Goal: Task Accomplishment & Management: Manage account settings

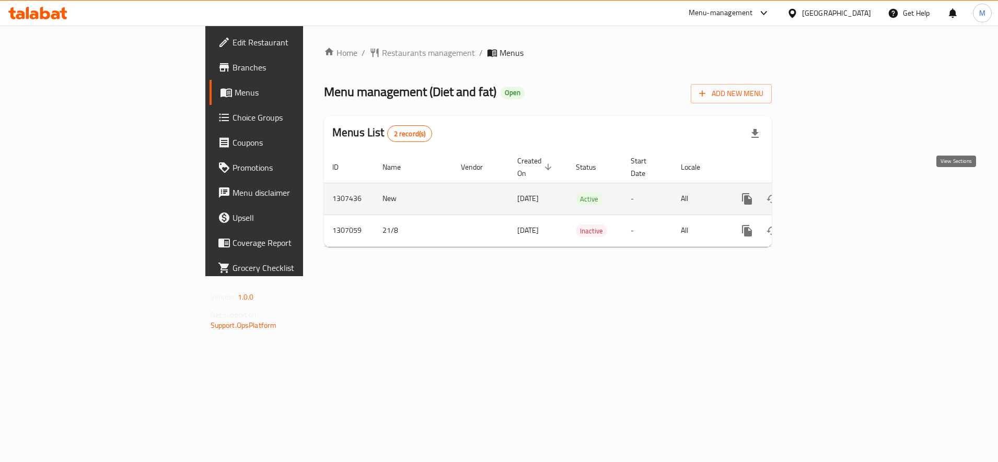
click at [827, 194] on icon "enhanced table" at bounding box center [821, 198] width 9 height 9
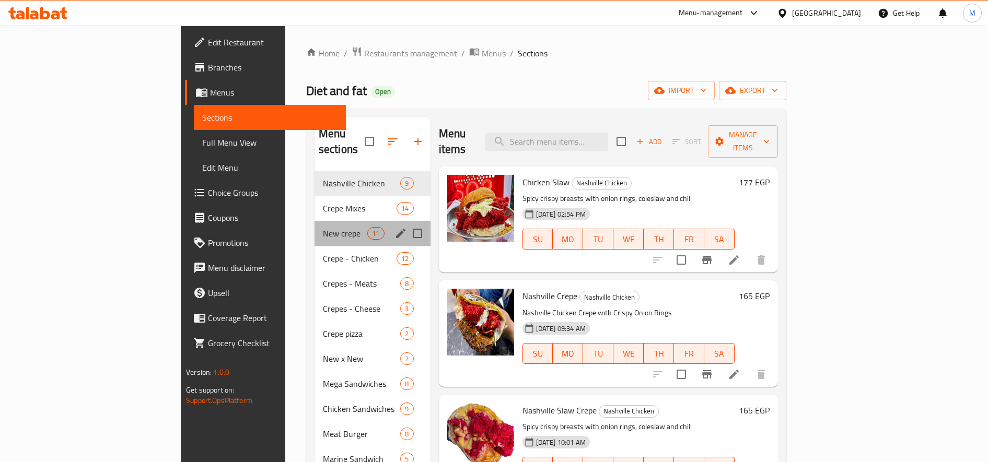
click at [314, 228] on div "New crepe 11" at bounding box center [372, 233] width 116 height 25
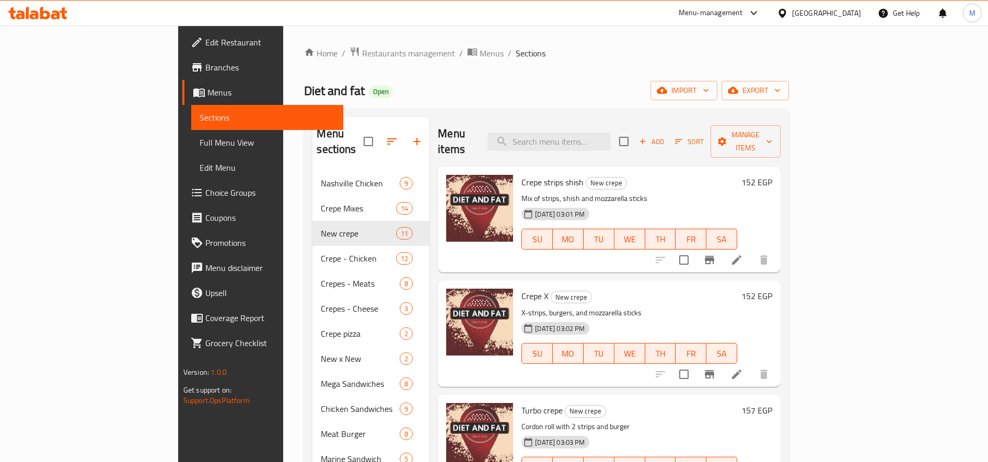
click at [772, 175] on h6 "152 EGP" at bounding box center [756, 182] width 31 height 15
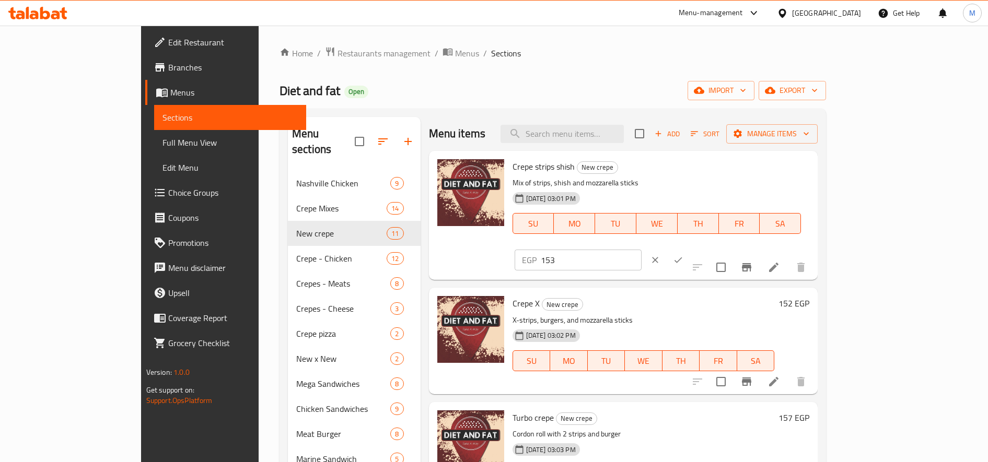
click at [641, 250] on input "153" at bounding box center [591, 260] width 101 height 21
click at [641, 250] on input "154" at bounding box center [591, 260] width 101 height 21
type input "155"
click at [641, 250] on input "155" at bounding box center [591, 260] width 101 height 21
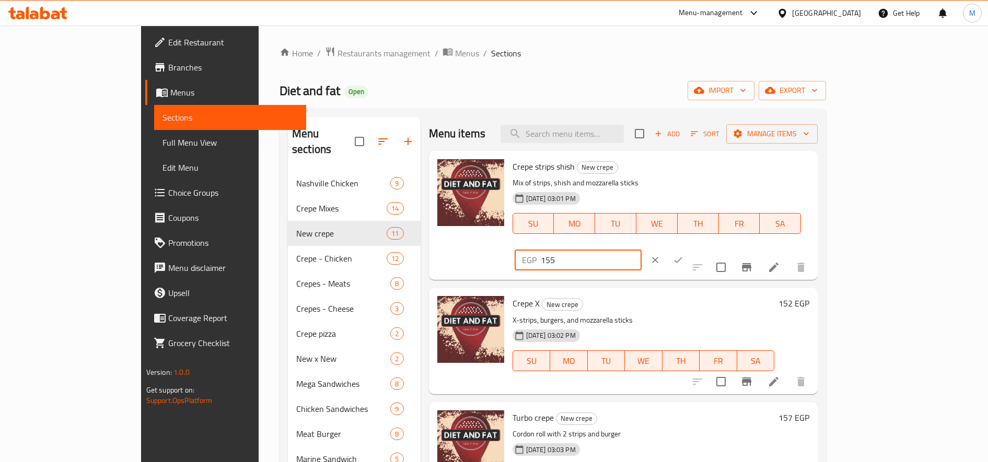
click at [641, 250] on input "155" at bounding box center [591, 260] width 101 height 21
click at [689, 249] on button "ok" at bounding box center [677, 260] width 23 height 23
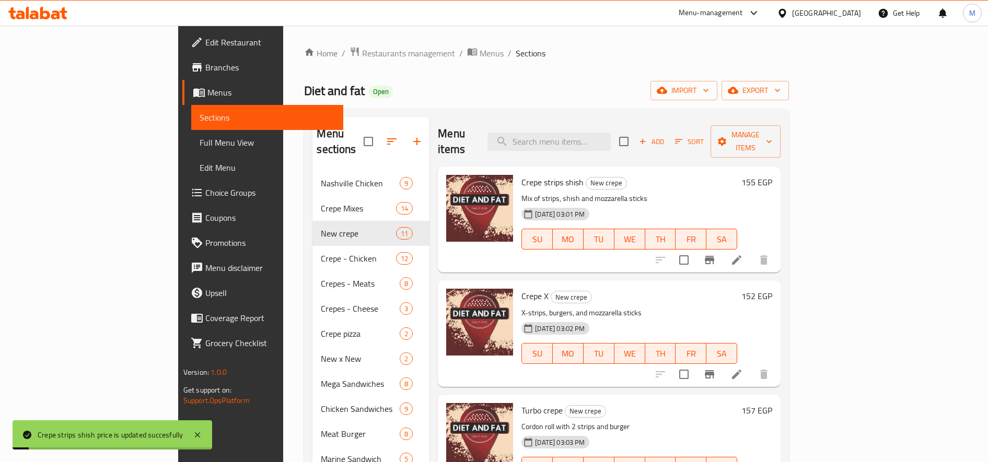
click at [772, 289] on h6 "152 EGP" at bounding box center [756, 296] width 31 height 15
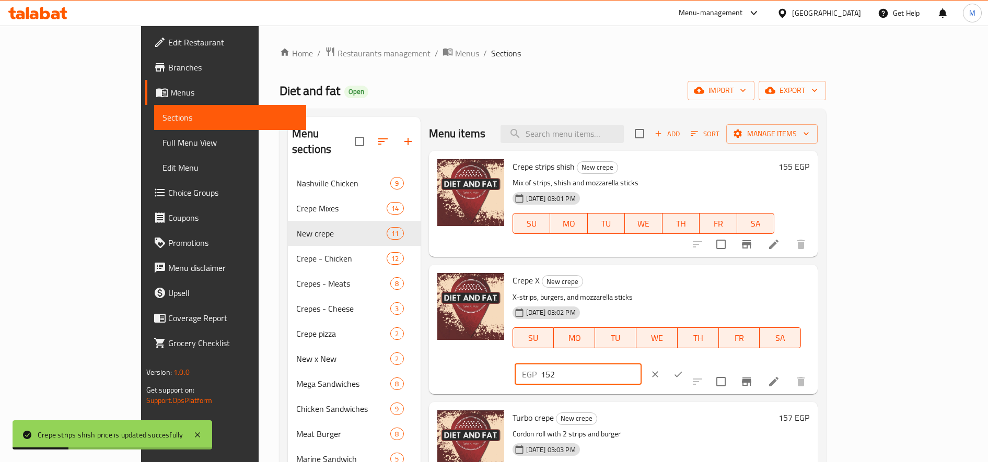
click at [641, 364] on input "152" at bounding box center [591, 374] width 101 height 21
paste input "5"
type input "155"
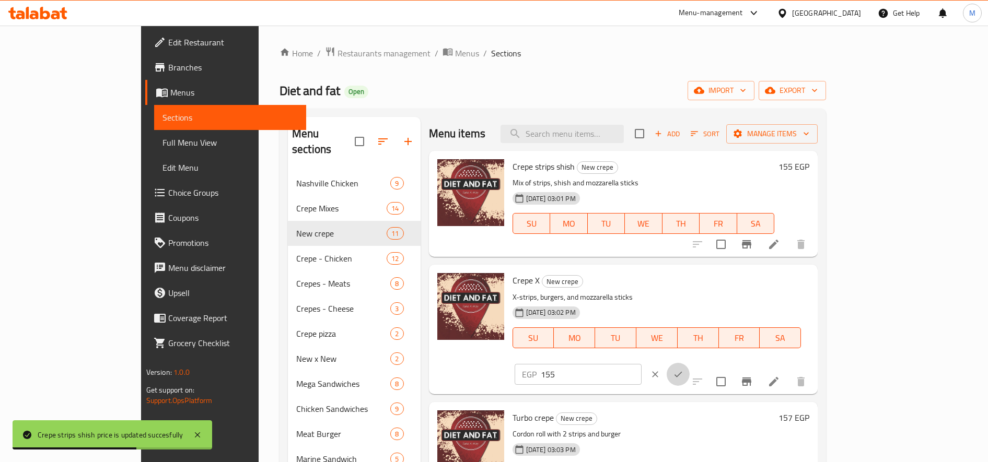
click at [683, 369] on icon "ok" at bounding box center [678, 374] width 10 height 10
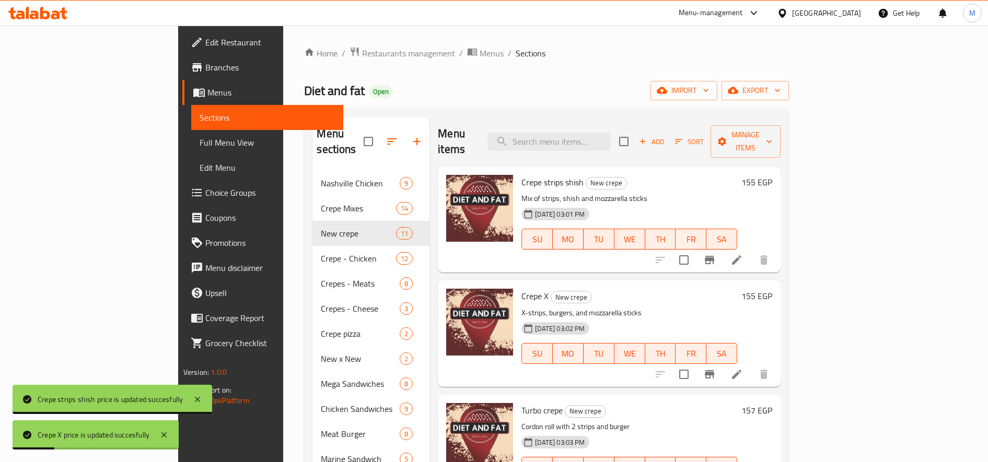
click at [772, 403] on h6 "157 EGP" at bounding box center [756, 410] width 31 height 15
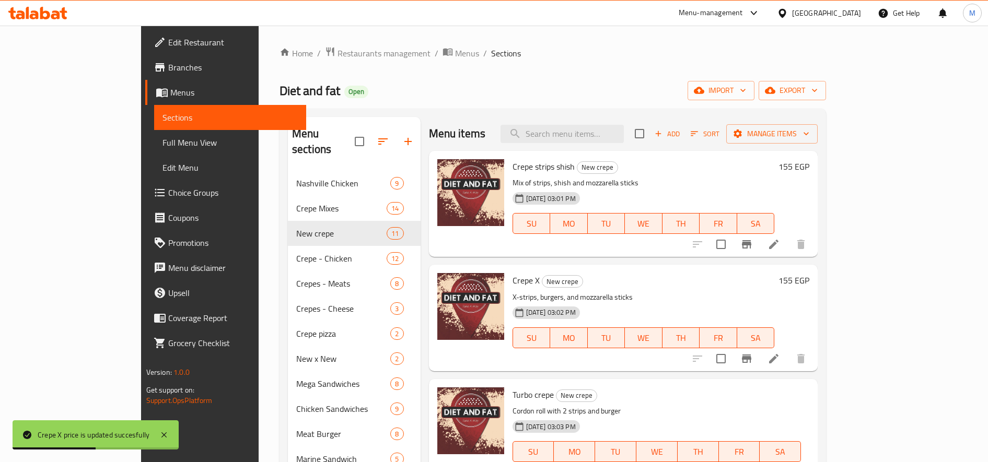
type input "160"
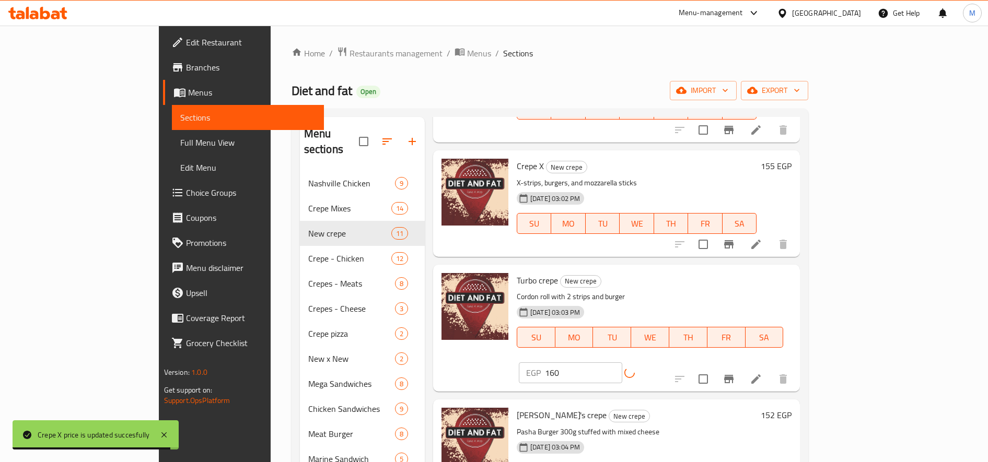
scroll to position [131, 0]
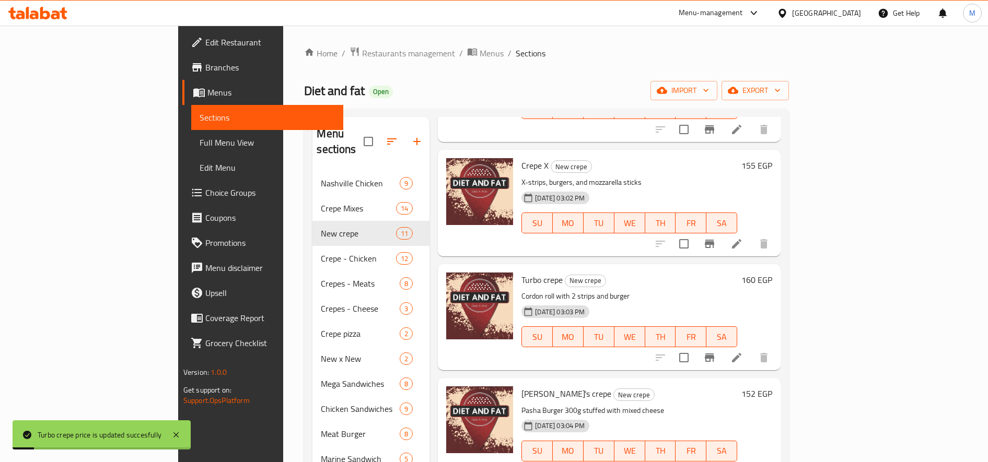
click at [780, 378] on div "[PERSON_NAME]'s crepe New crepe [PERSON_NAME] 300g stuffed with mixed cheese [D…" at bounding box center [609, 431] width 343 height 106
click at [772, 387] on h6 "152 EGP" at bounding box center [756, 394] width 31 height 15
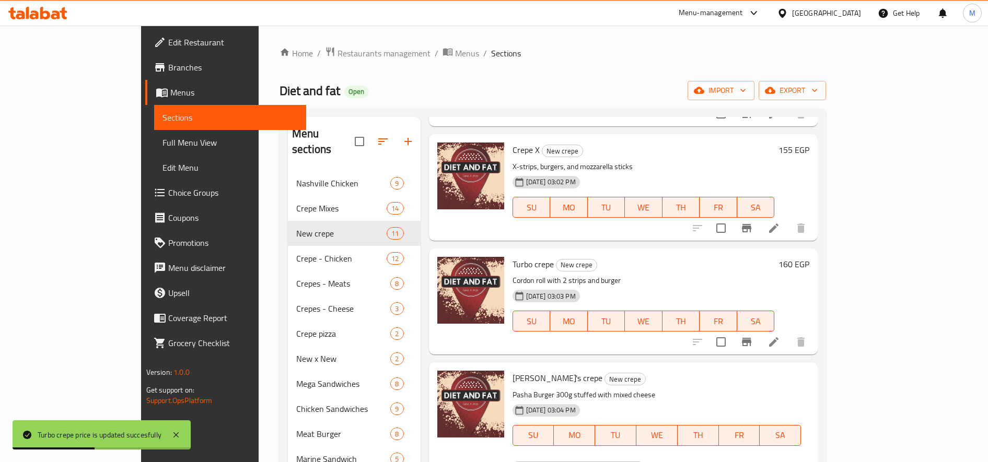
type input "155"
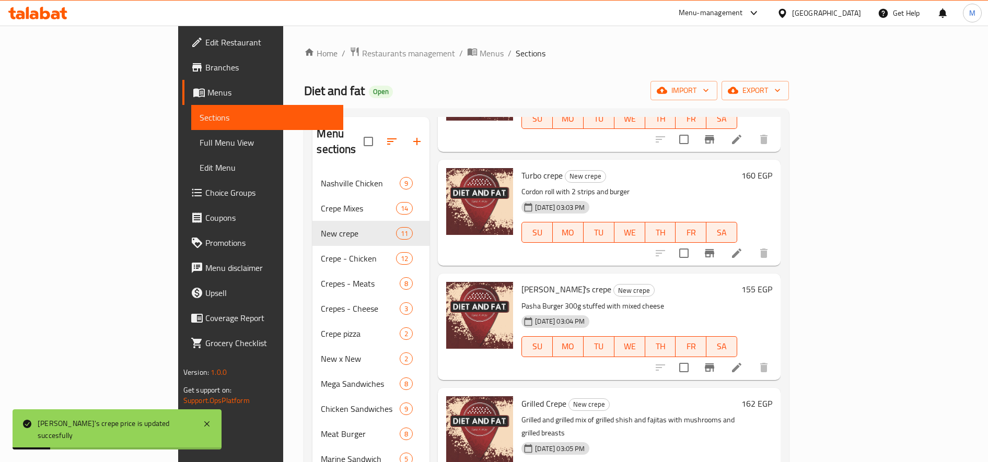
scroll to position [236, 0]
click at [772, 396] on h6 "162 EGP" at bounding box center [756, 403] width 31 height 15
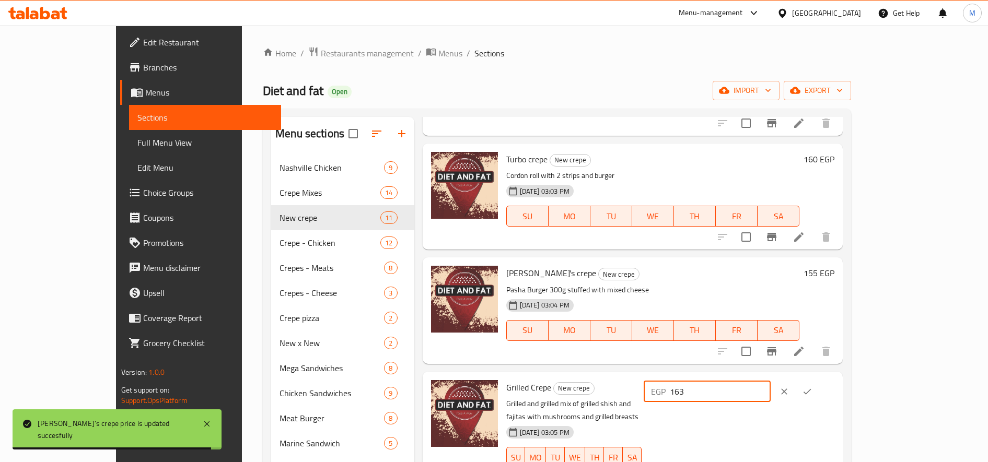
click at [770, 388] on input "163" at bounding box center [720, 391] width 101 height 21
click at [770, 388] on input "164" at bounding box center [720, 391] width 101 height 21
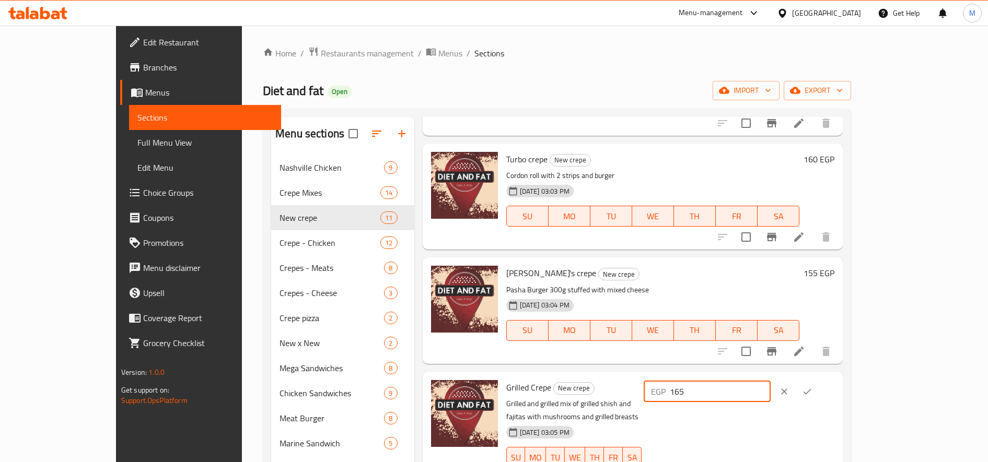
type input "165"
click at [770, 388] on input "165" at bounding box center [720, 391] width 101 height 21
click at [818, 390] on button "ok" at bounding box center [807, 391] width 23 height 23
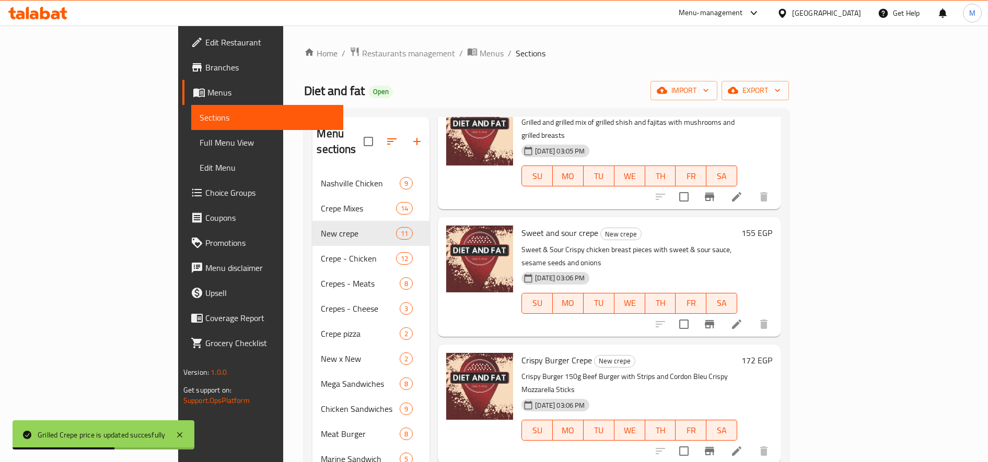
scroll to position [534, 0]
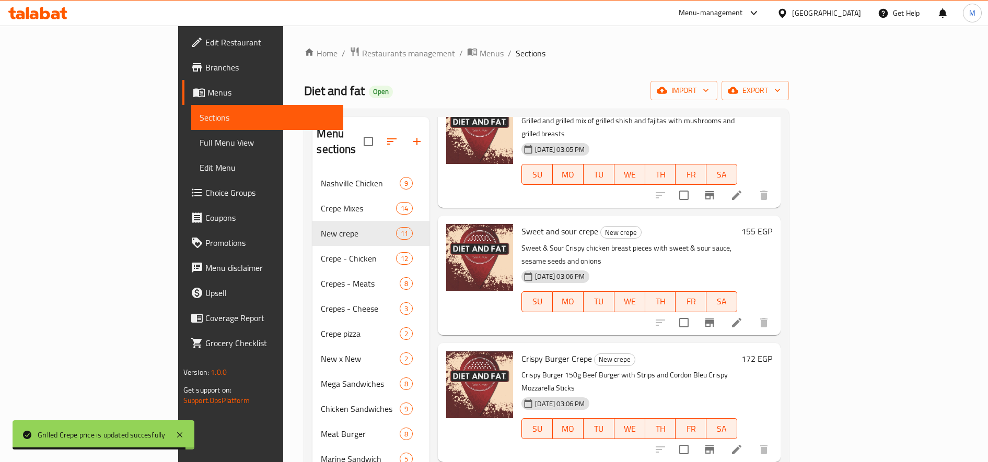
click at [772, 352] on h6 "172 EGP" at bounding box center [756, 359] width 31 height 15
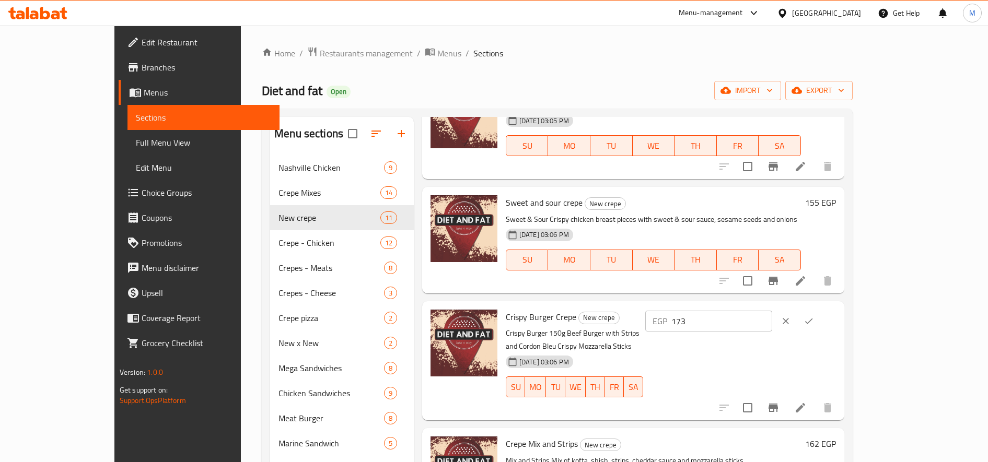
click at [772, 318] on input "173" at bounding box center [721, 321] width 101 height 21
click at [772, 318] on input "174" at bounding box center [721, 321] width 101 height 21
type input "175"
click at [772, 318] on input "175" at bounding box center [721, 321] width 101 height 21
click at [814, 324] on icon "ok" at bounding box center [808, 321] width 10 height 10
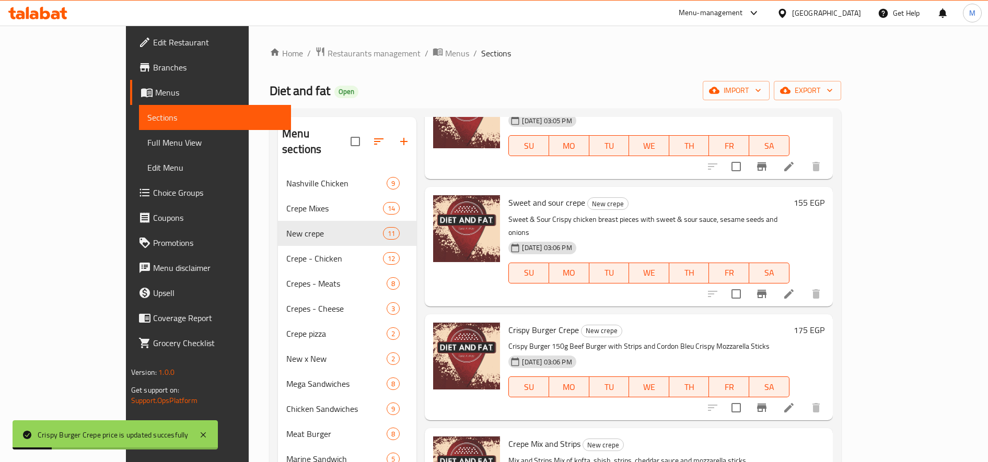
type input "165"
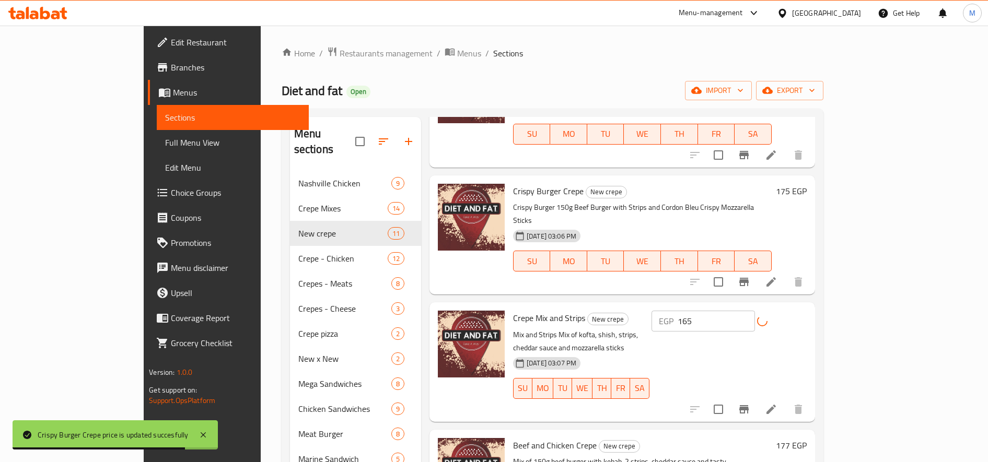
scroll to position [678, 0]
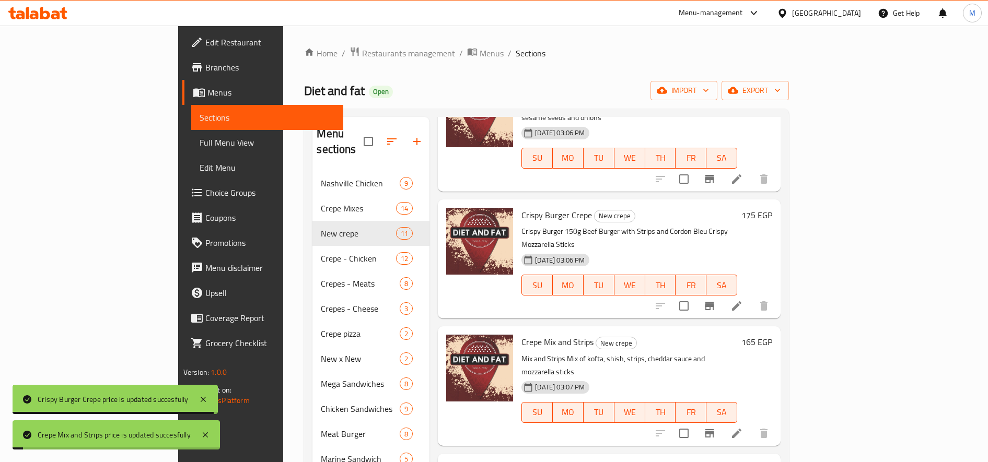
click at [772, 462] on h6 "177 EGP" at bounding box center [756, 469] width 31 height 15
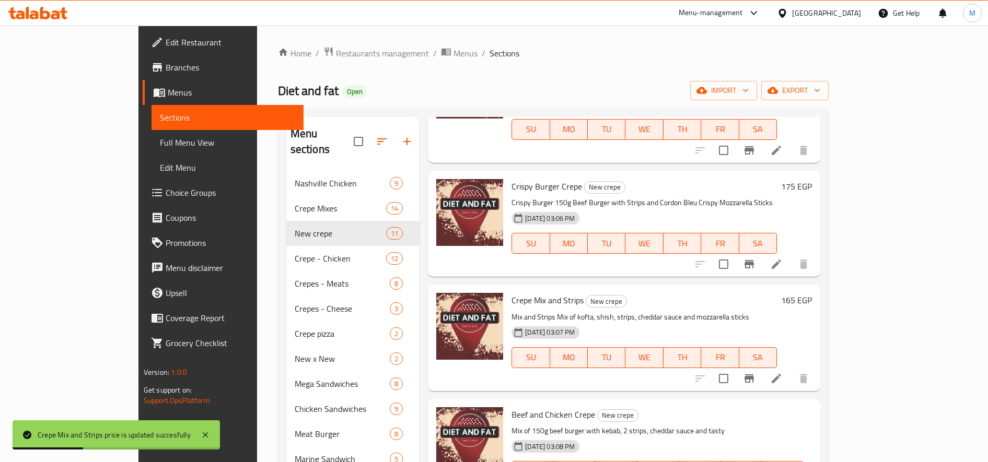
type input "180"
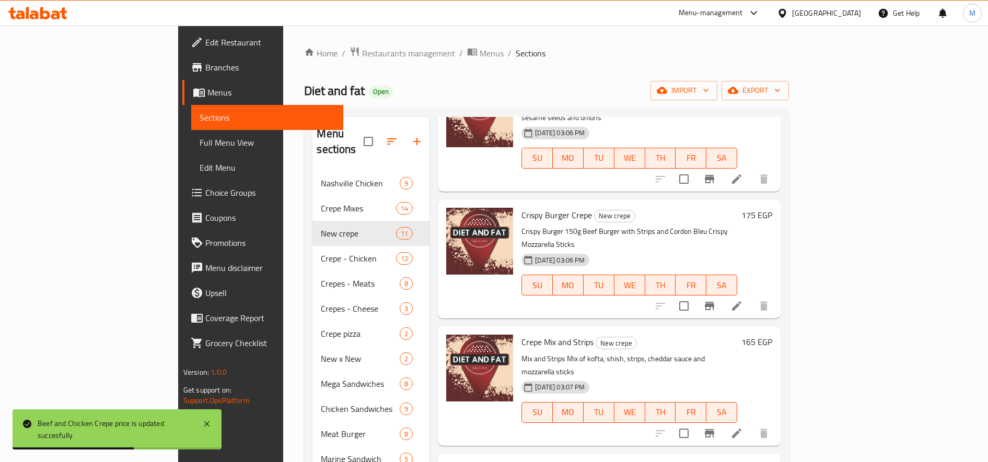
click at [772, 462] on h6 "180 EGP" at bounding box center [756, 469] width 31 height 15
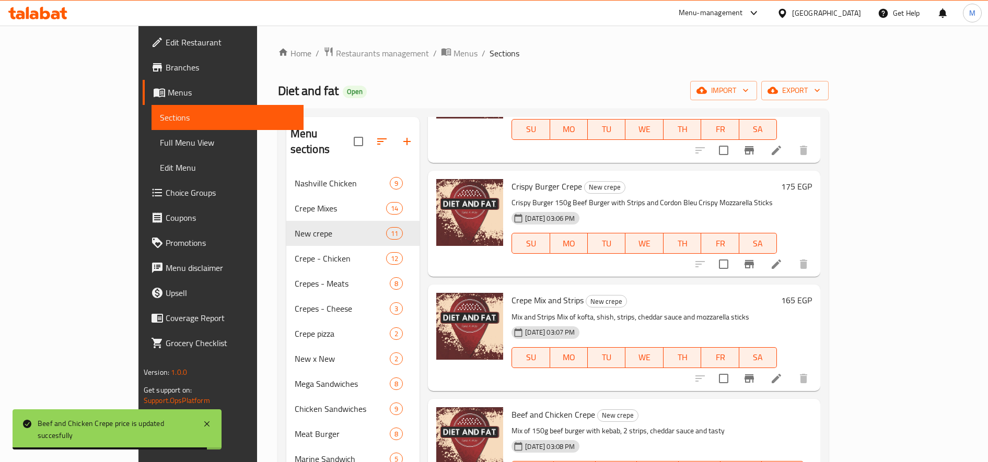
drag, startPoint x: 818, startPoint y: 406, endPoint x: 801, endPoint y: 407, distance: 16.7
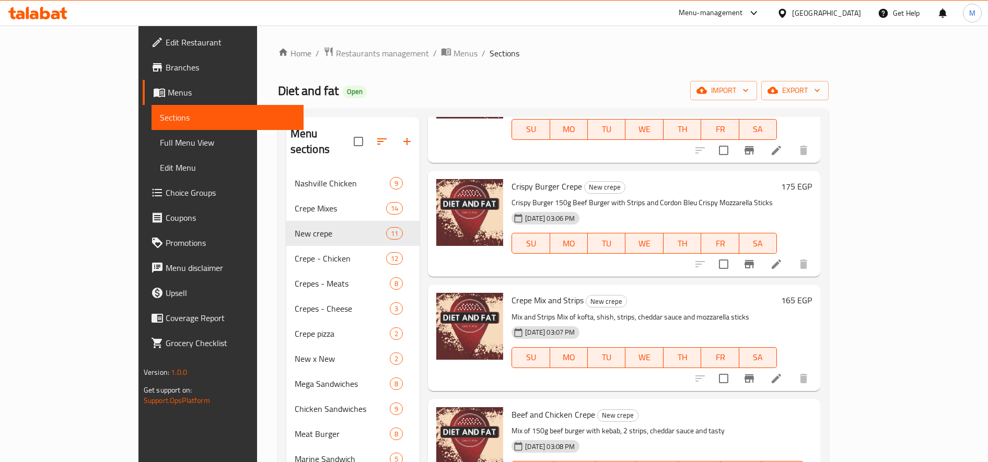
type input "195"
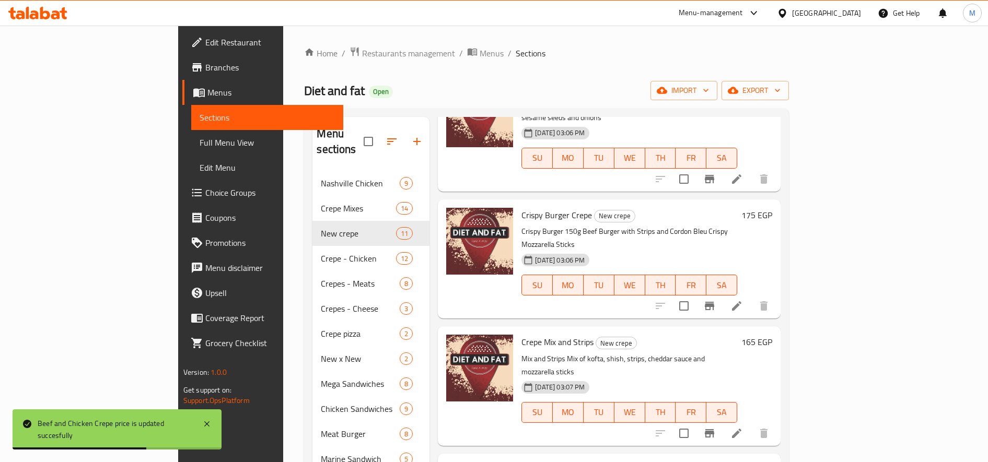
click at [772, 335] on h6 "165 EGP" at bounding box center [756, 342] width 31 height 15
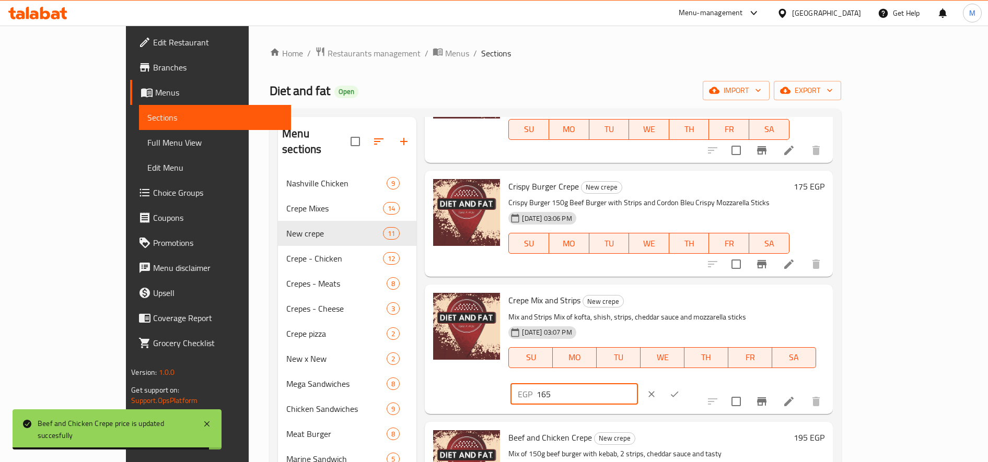
click at [637, 384] on input "165" at bounding box center [586, 394] width 101 height 21
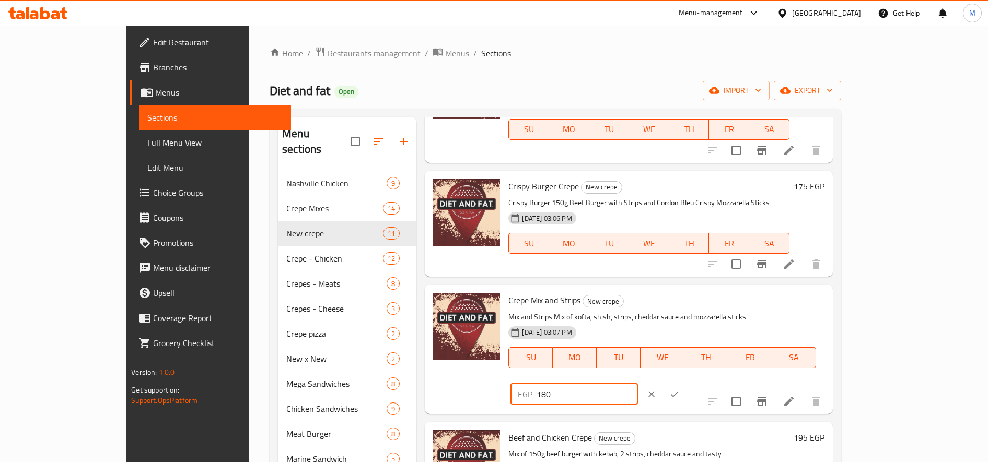
type input "180"
click at [680, 389] on icon "ok" at bounding box center [674, 394] width 10 height 10
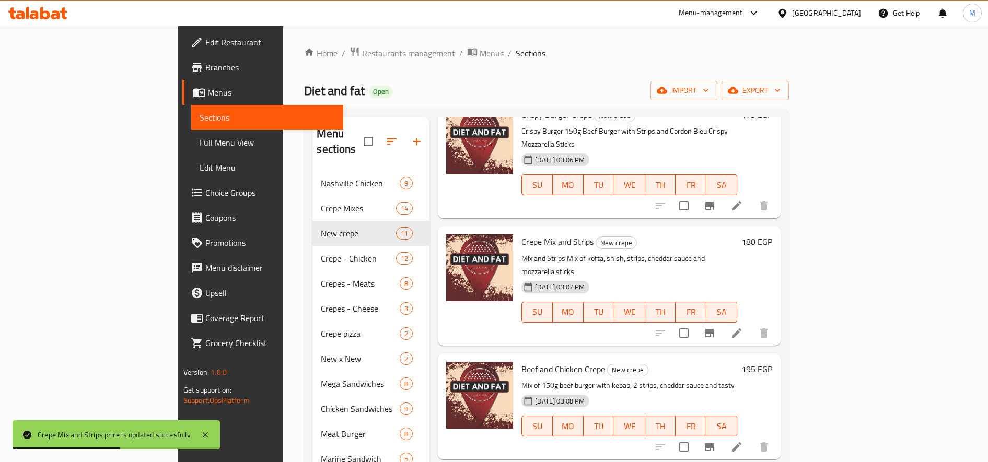
scroll to position [788, 0]
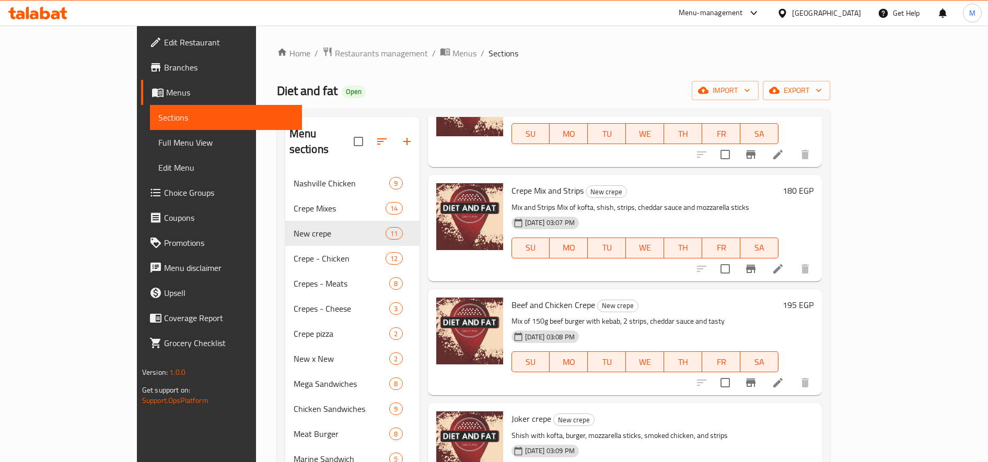
drag, startPoint x: 818, startPoint y: 410, endPoint x: 801, endPoint y: 412, distance: 17.4
type input "190"
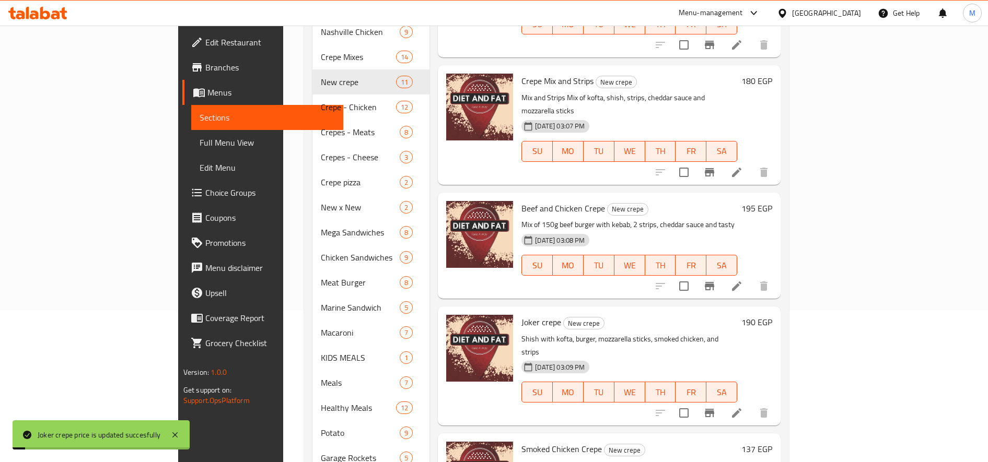
scroll to position [152, 0]
click at [772, 441] on h6 "137 EGP" at bounding box center [756, 448] width 31 height 15
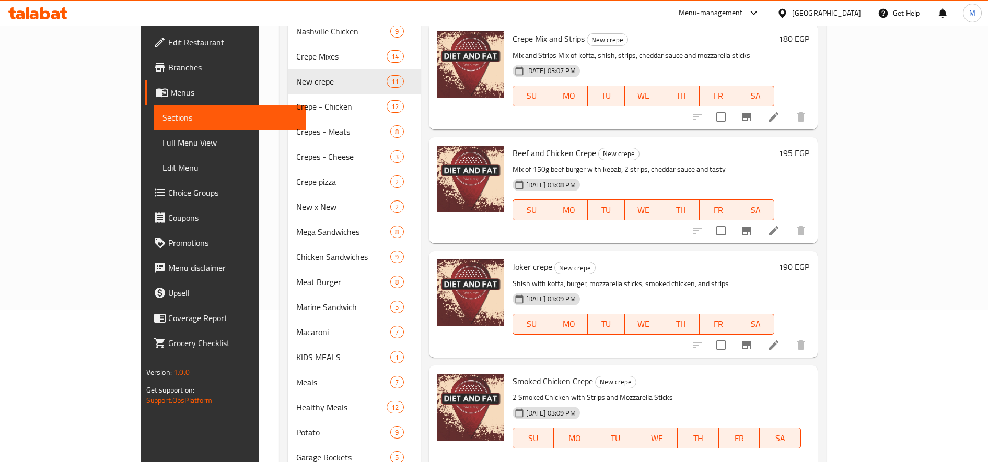
type input "155"
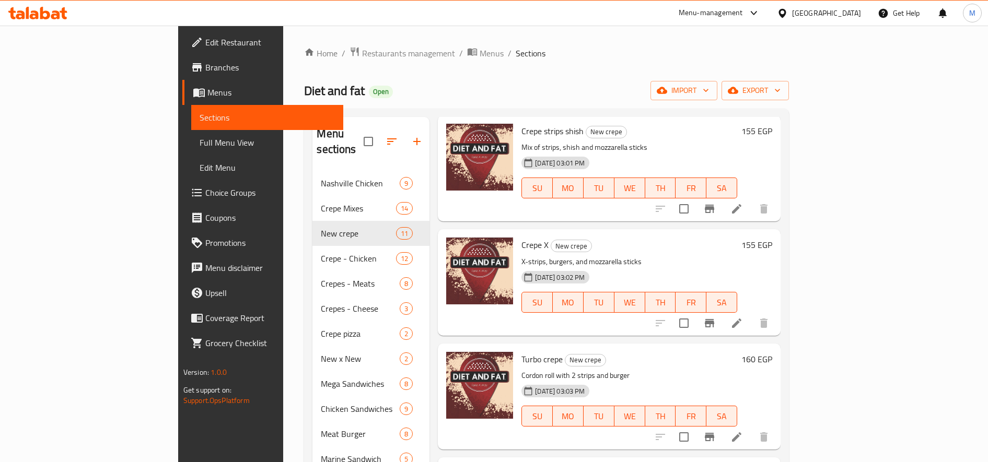
scroll to position [54, 0]
